Goal: Find specific fact: Find specific fact

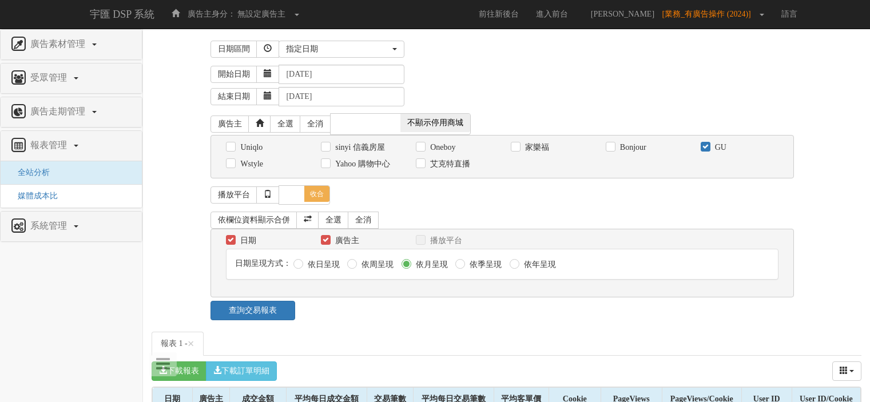
select select "Custom"
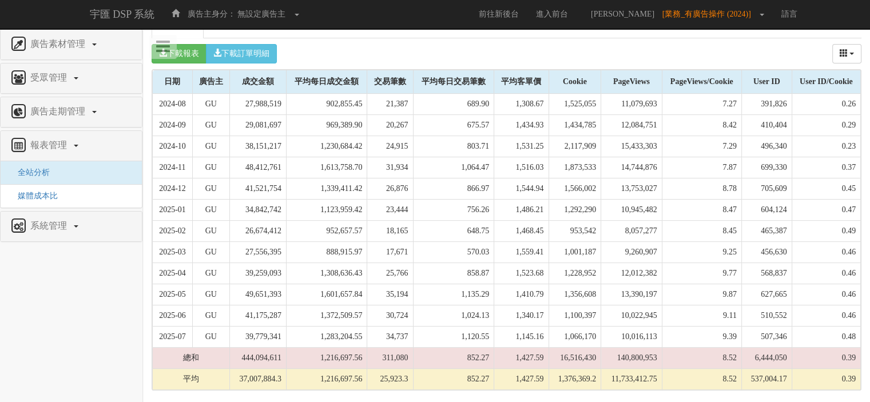
click at [270, 378] on td "37,007,884.3" at bounding box center [257, 379] width 57 height 21
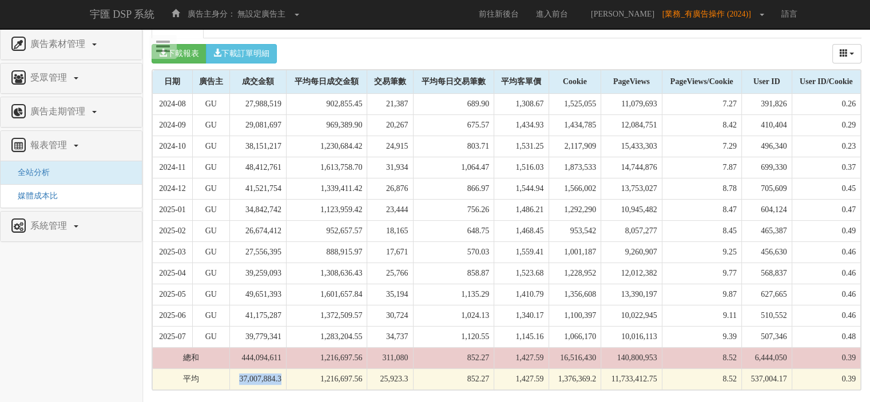
copy td "37,007,884.3"
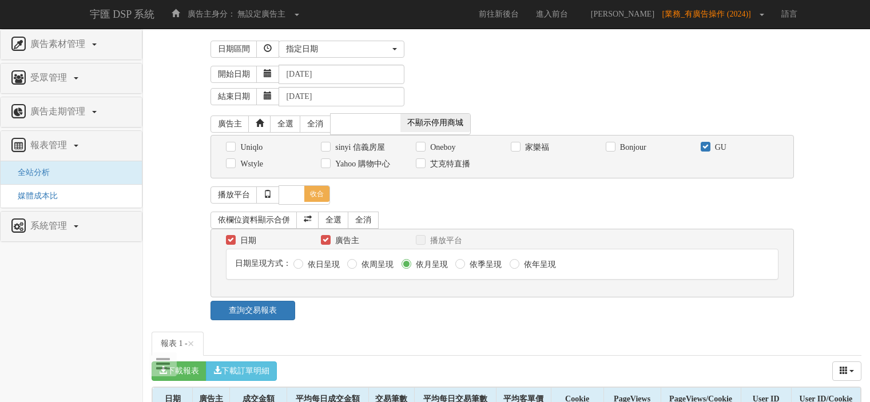
select select "Custom"
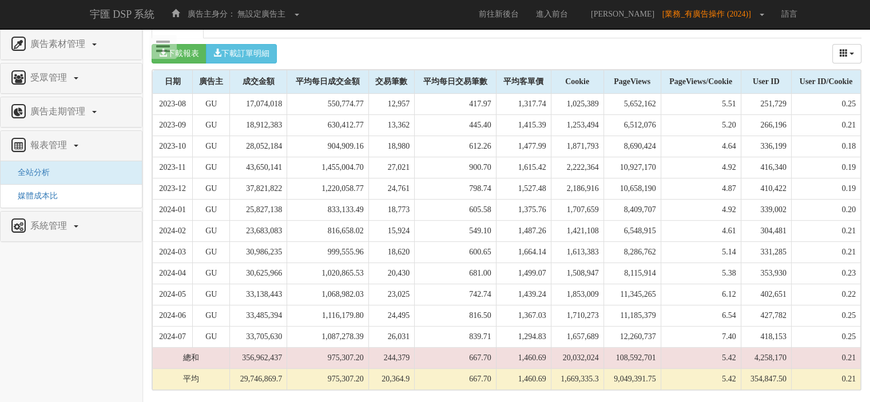
click at [252, 379] on td "29,746,869.7" at bounding box center [258, 379] width 57 height 21
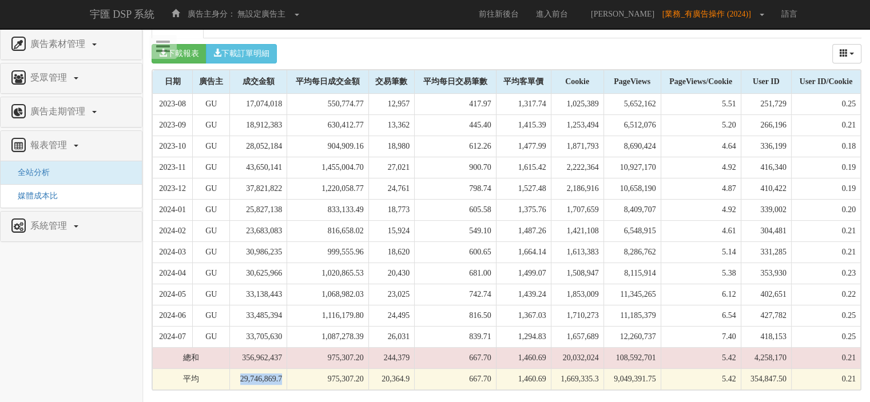
copy td "29,746,869.7"
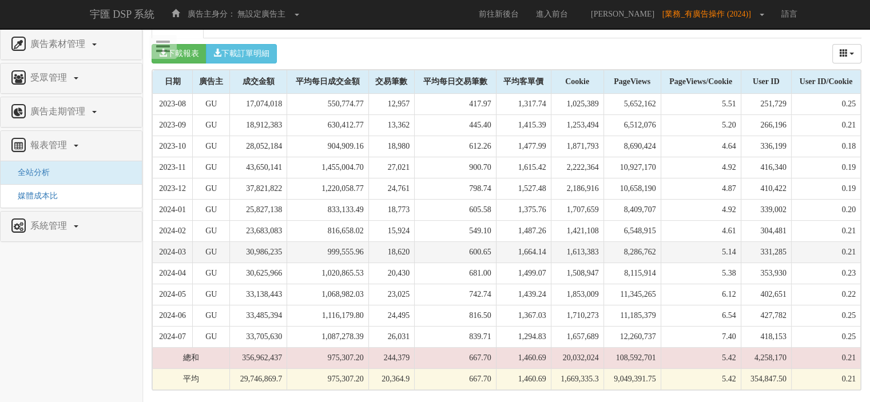
click at [607, 244] on td "8,286,762" at bounding box center [632, 252] width 57 height 21
